Goal: Obtain resource: Obtain resource

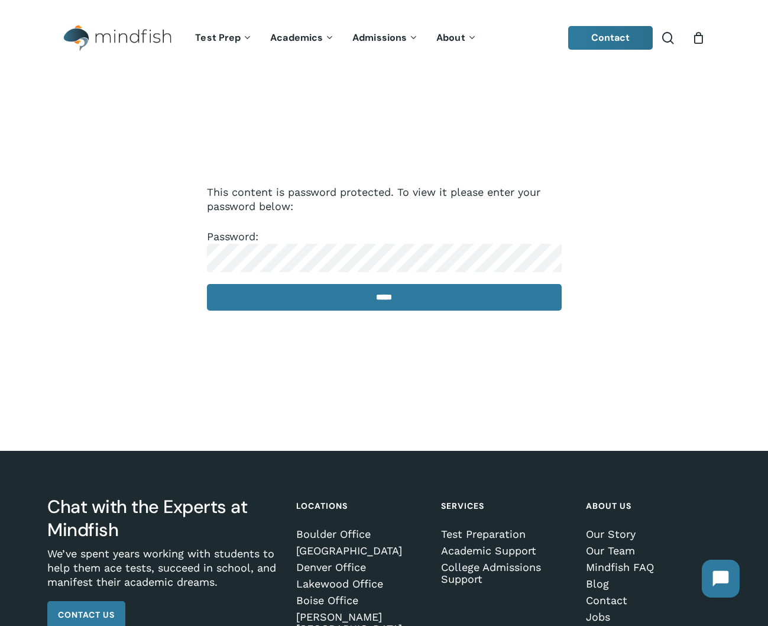
click at [384, 297] on input "*****" at bounding box center [384, 297] width 355 height 27
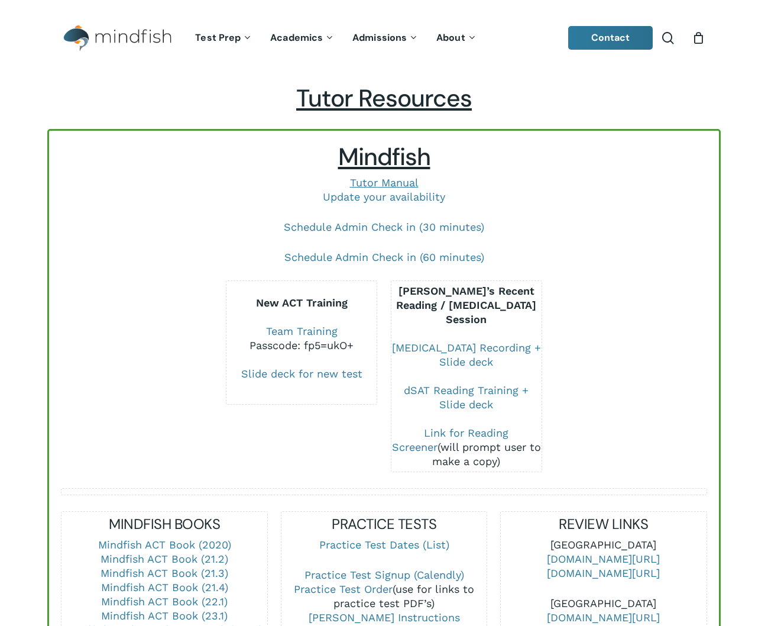
click at [377, 298] on div "New ACT Training Team Training Passcode: fp5=ukO+ Slide deck for new test" at bounding box center [301, 342] width 151 height 124
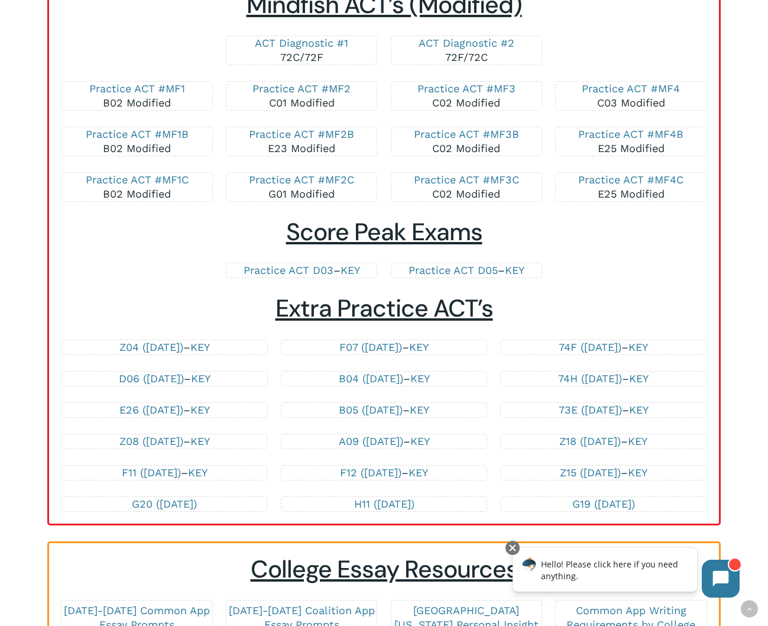
scroll to position [2315, 0]
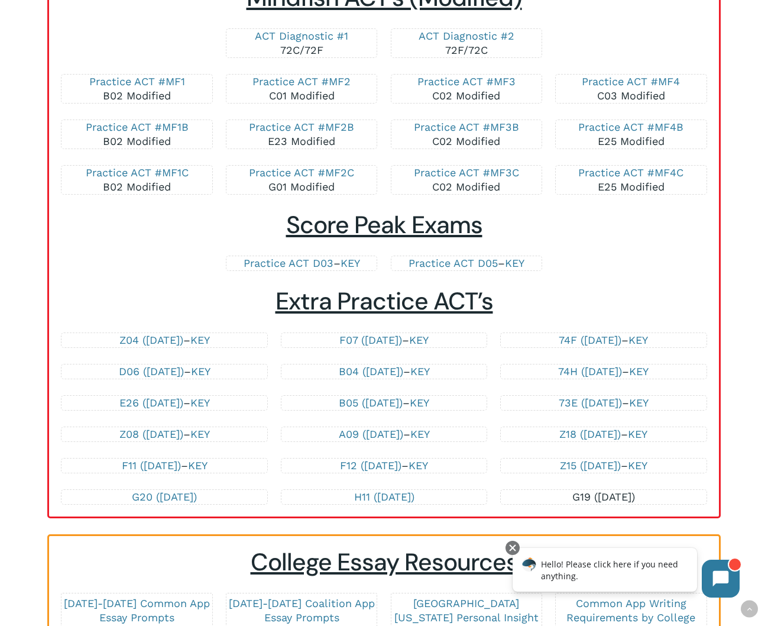
click at [579, 496] on link "G19 ([DATE])" at bounding box center [603, 496] width 63 height 12
click at [366, 497] on link "H11 ([DATE])" at bounding box center [384, 496] width 60 height 12
click at [606, 495] on link "G19 ([DATE])" at bounding box center [603, 496] width 63 height 12
click at [354, 496] on link "H11 ([DATE])" at bounding box center [384, 496] width 60 height 12
click at [132, 496] on link "G20 ([DATE])" at bounding box center [164, 496] width 65 height 12
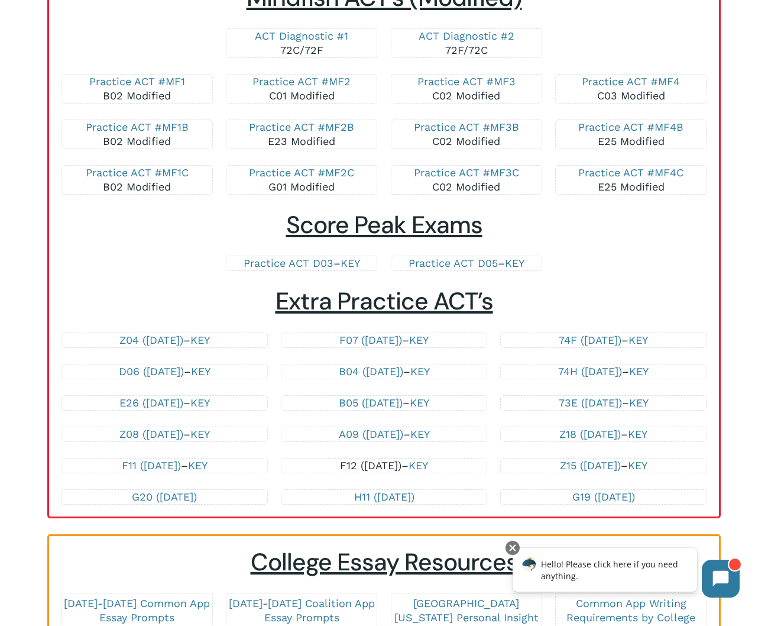
click at [371, 462] on link "F12 ([DATE])" at bounding box center [371, 465] width 62 height 12
click at [163, 464] on link "F11 ([DATE])" at bounding box center [151, 465] width 59 height 12
